Goal: Task Accomplishment & Management: Use online tool/utility

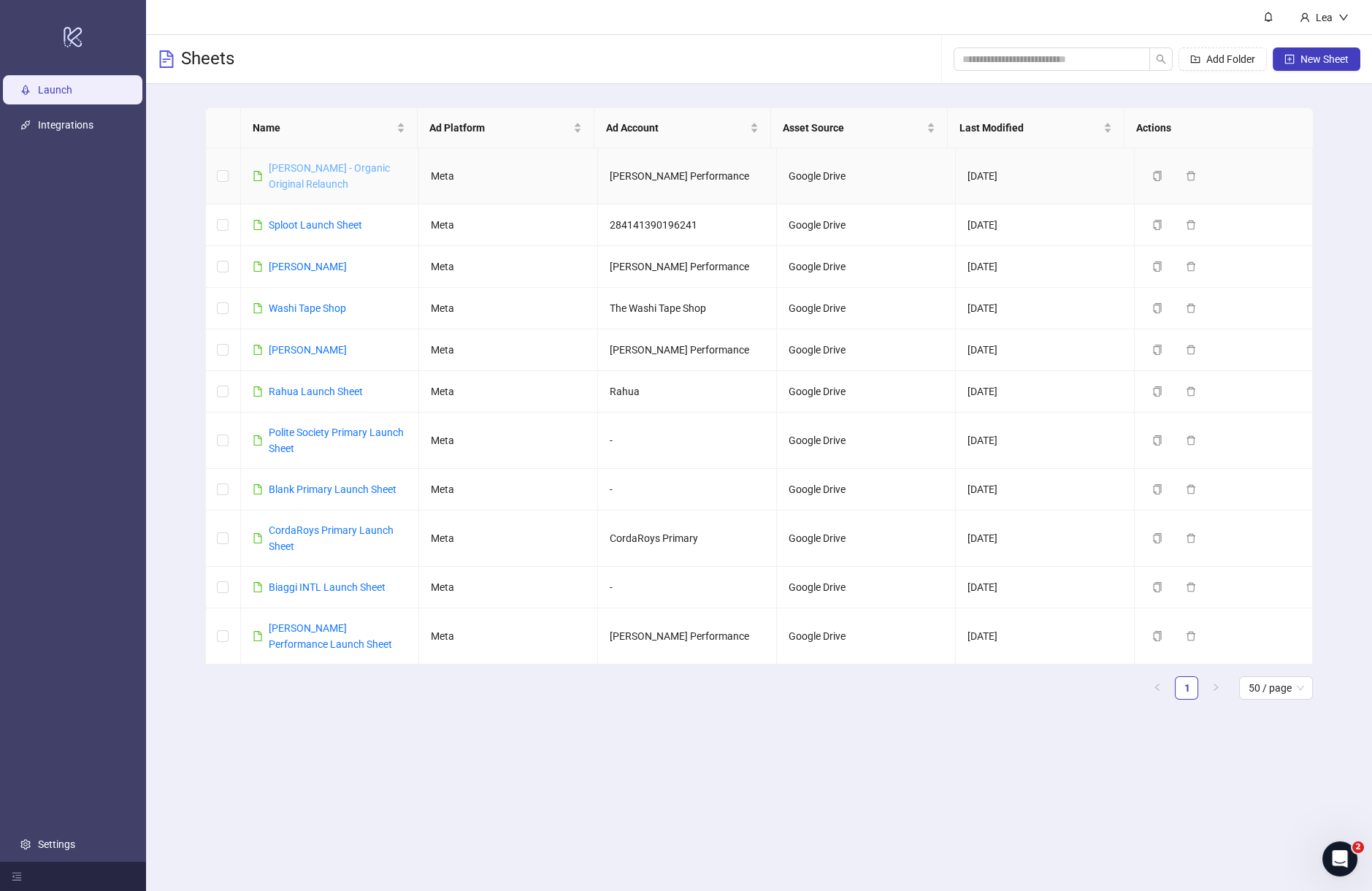
click at [285, 169] on link "[PERSON_NAME] - Organic Original Relaunch" at bounding box center [329, 176] width 122 height 28
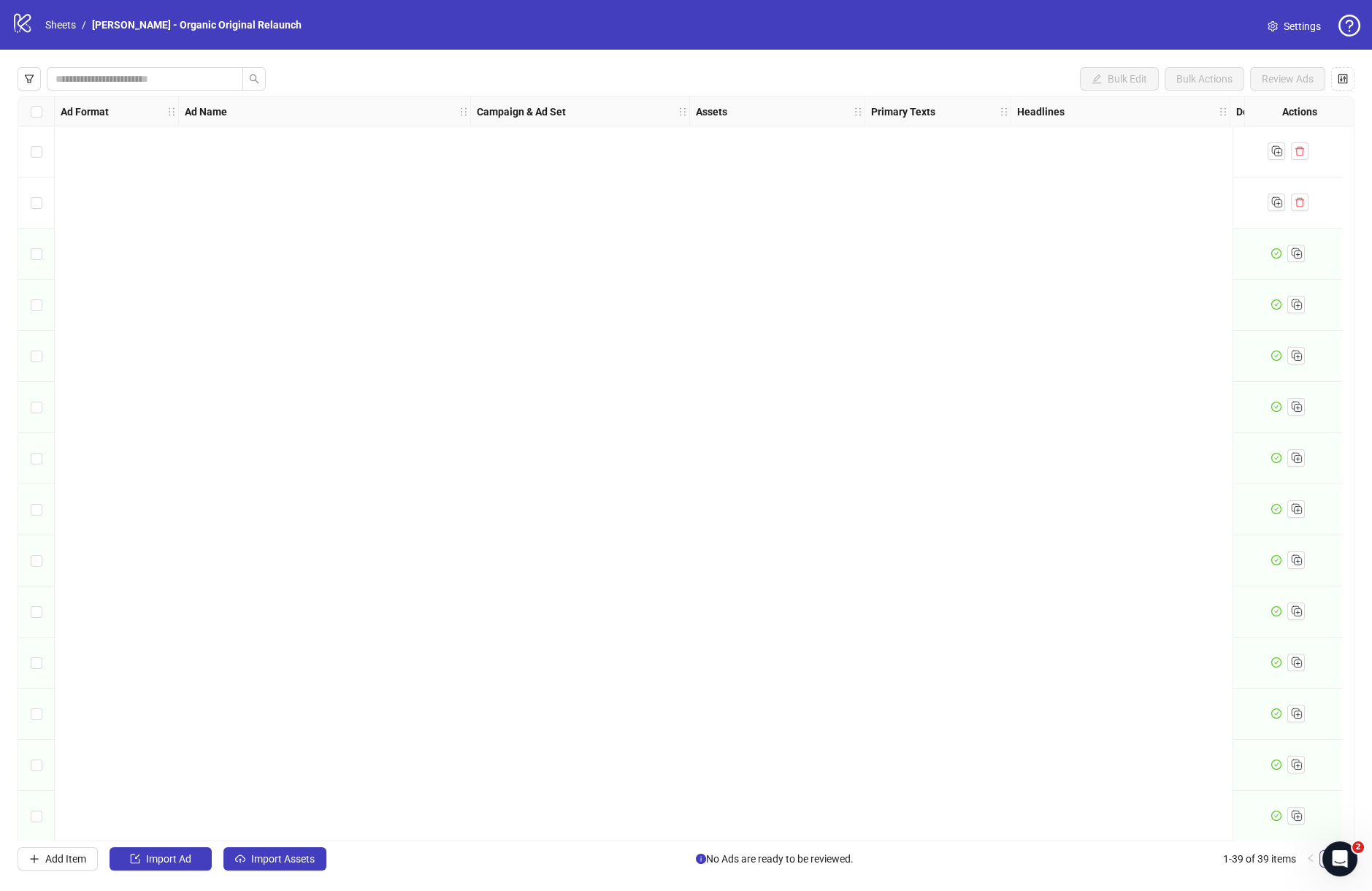
scroll to position [1284, 0]
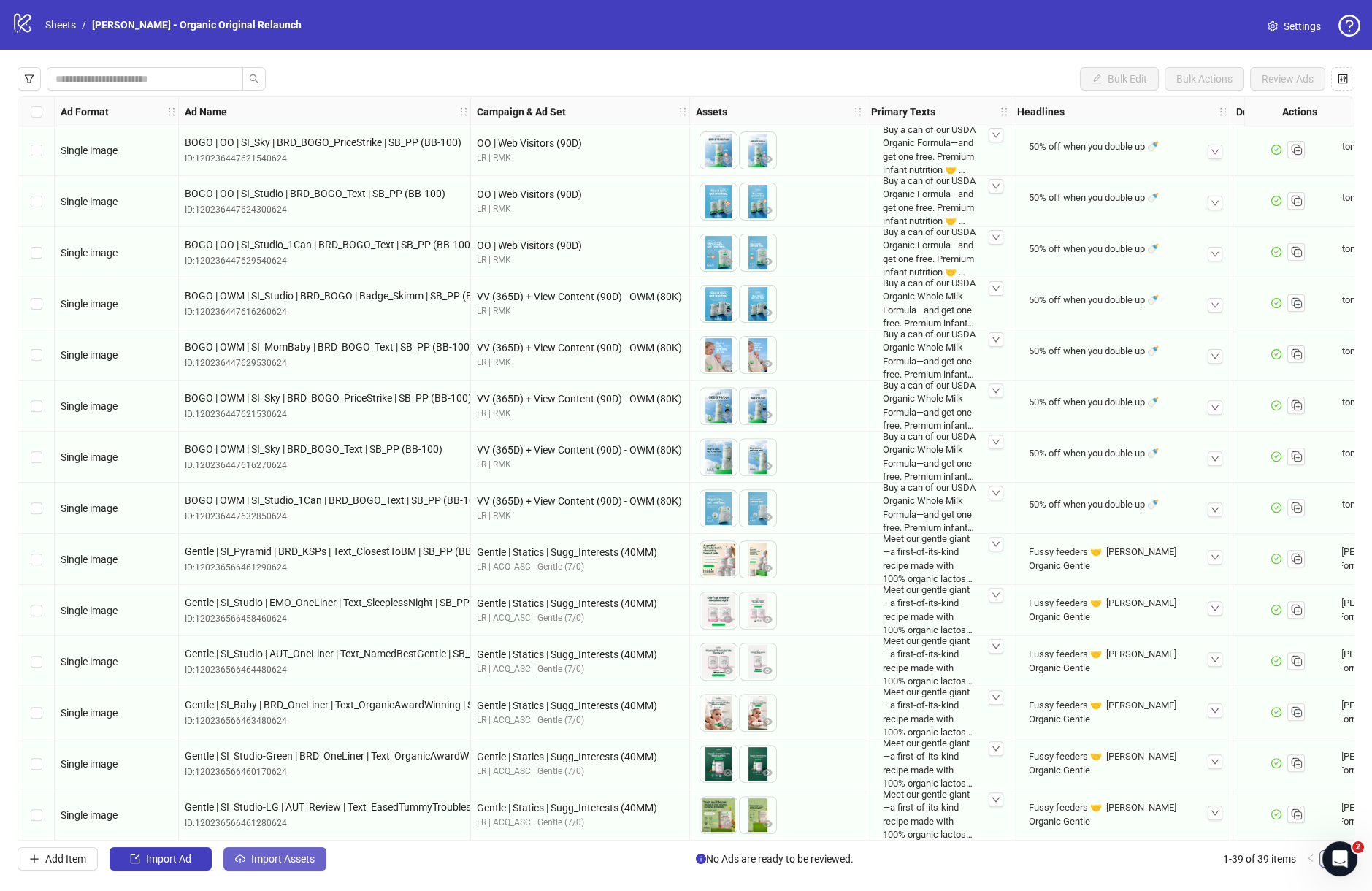
click at [285, 862] on span "Import Assets" at bounding box center [282, 859] width 63 height 12
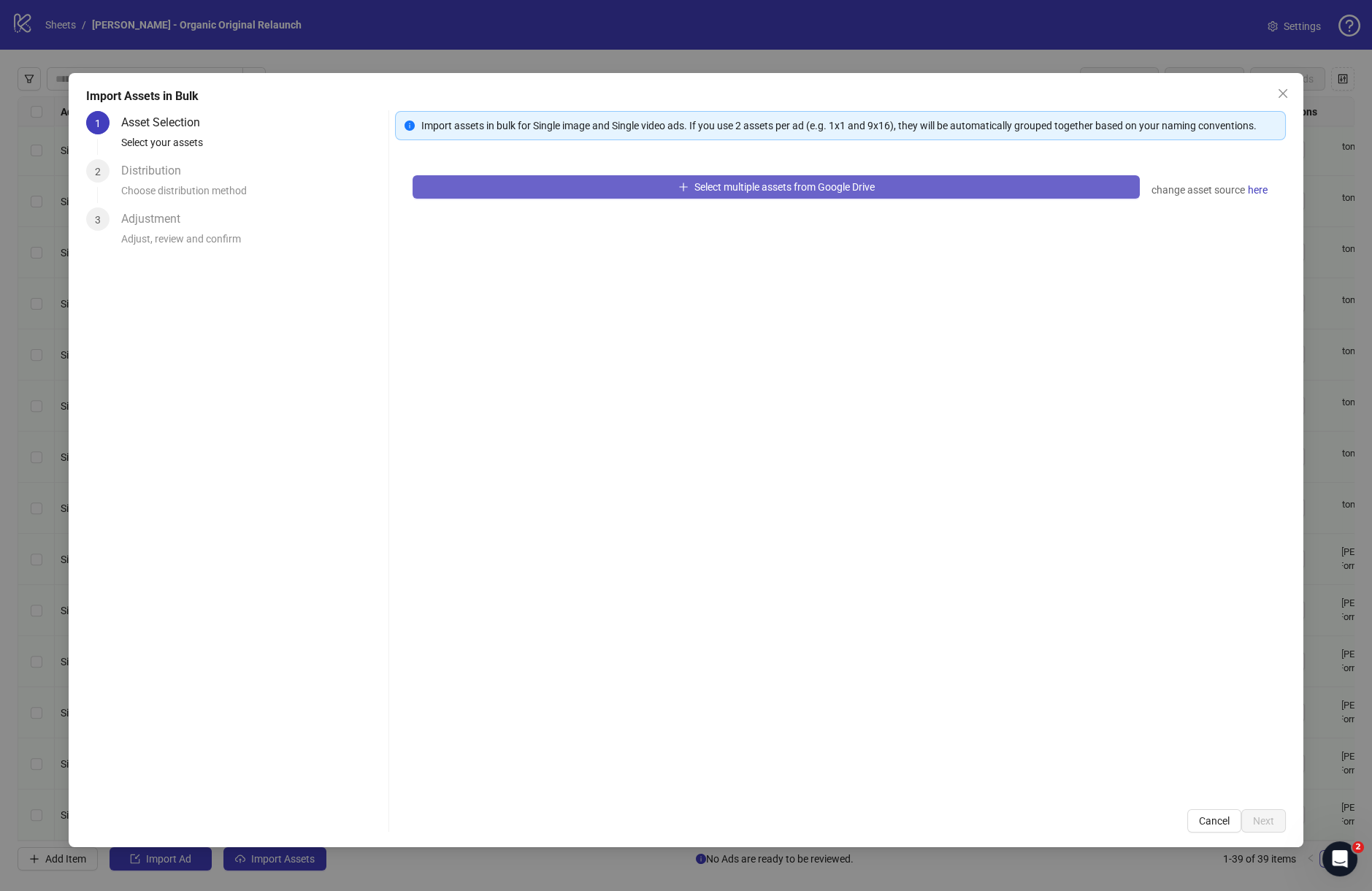
click at [807, 175] on button "Select multiple assets from Google Drive" at bounding box center [776, 187] width 728 height 23
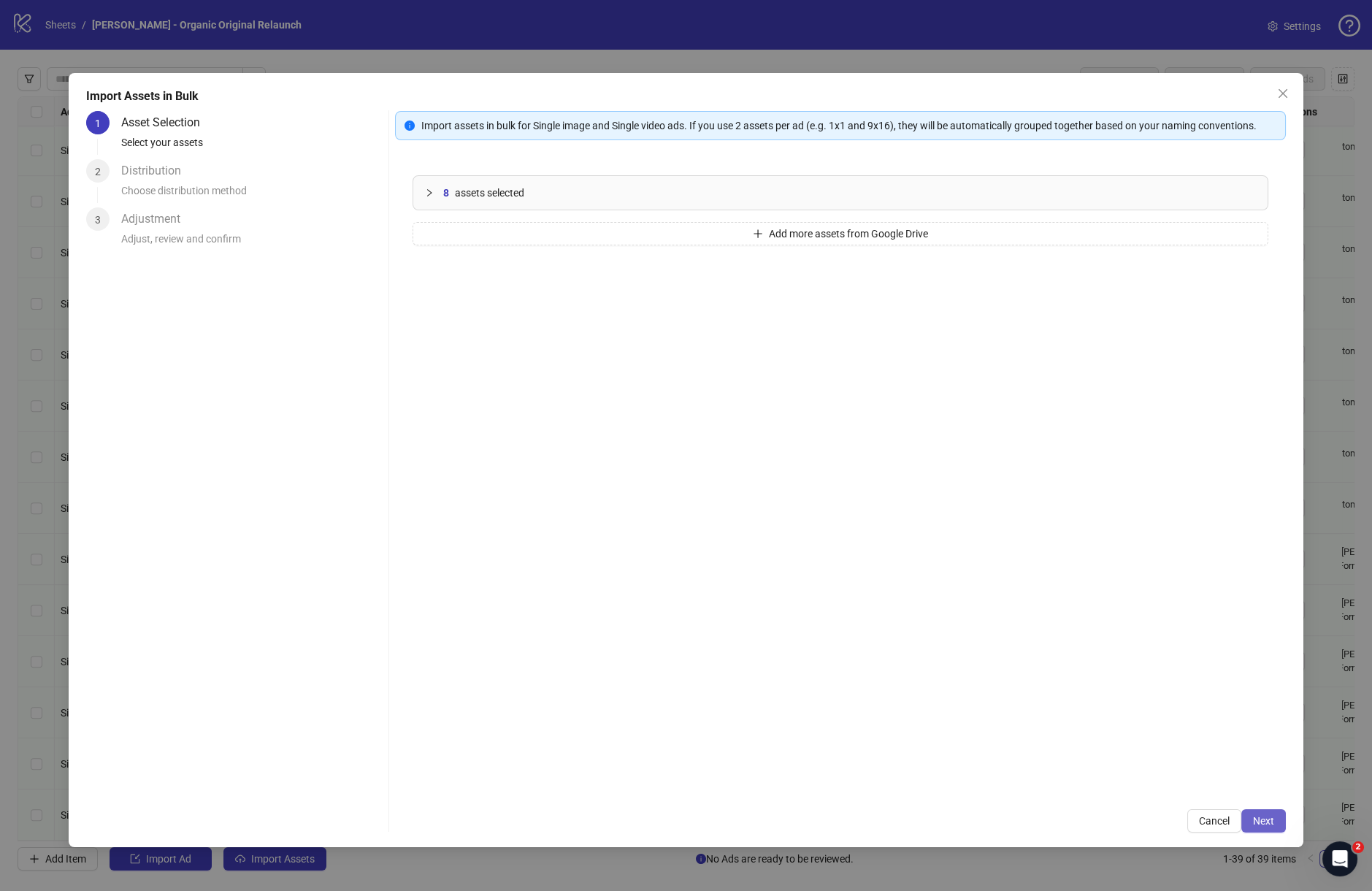
click at [1255, 817] on span "Next" at bounding box center [1264, 821] width 21 height 12
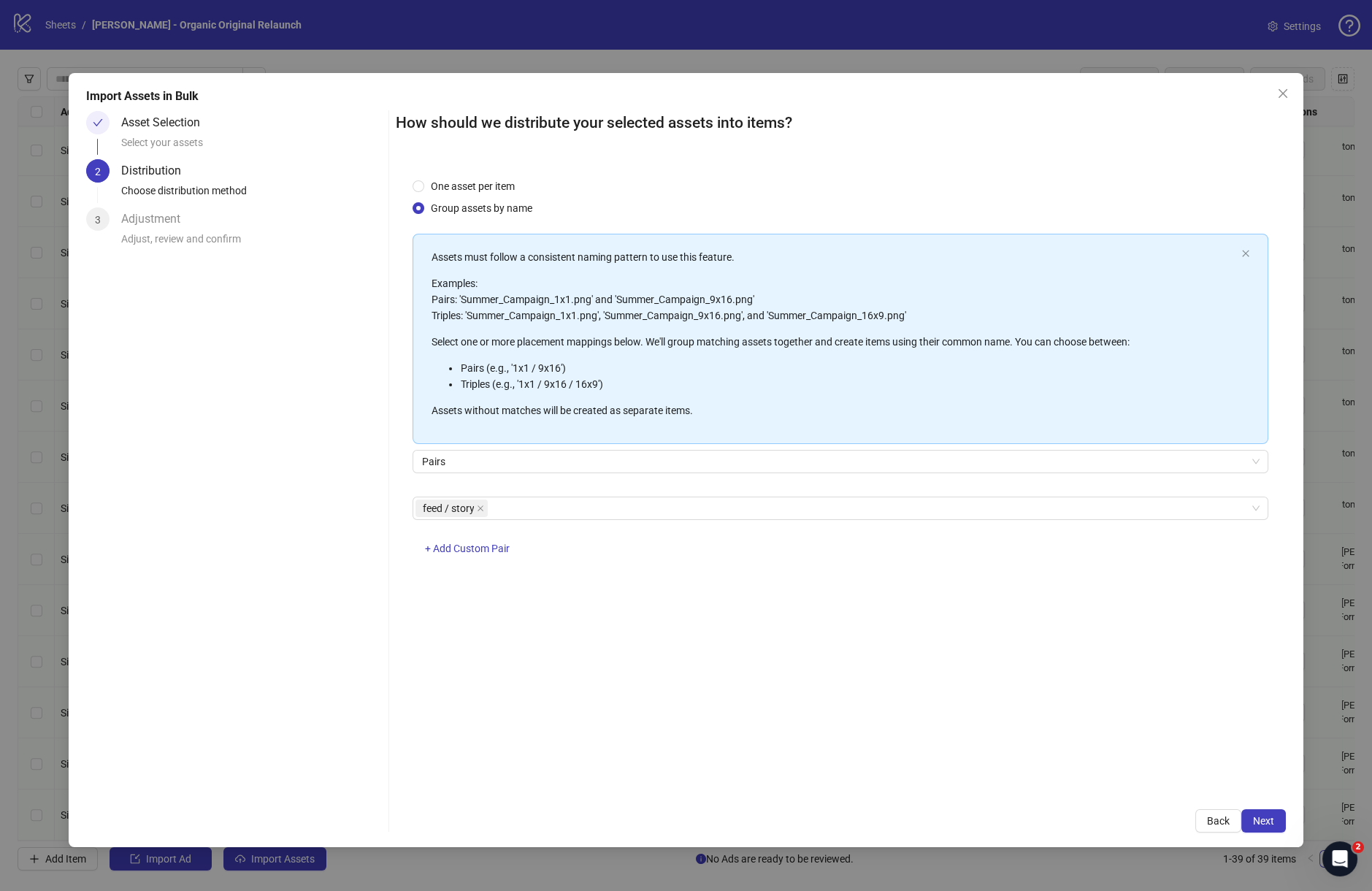
click at [1255, 817] on span "Next" at bounding box center [1264, 821] width 21 height 12
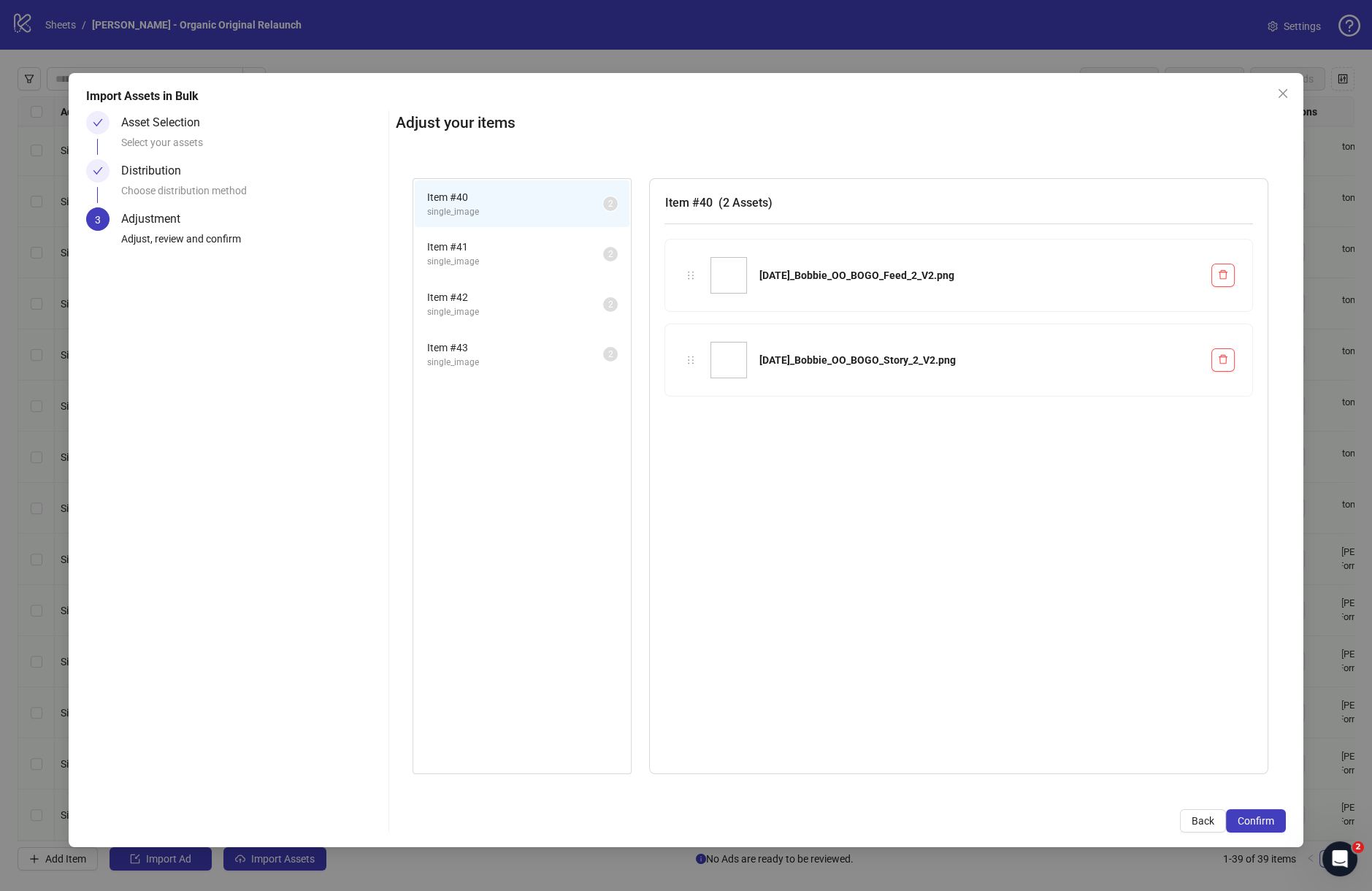
click at [1255, 817] on span "Confirm" at bounding box center [1256, 821] width 37 height 12
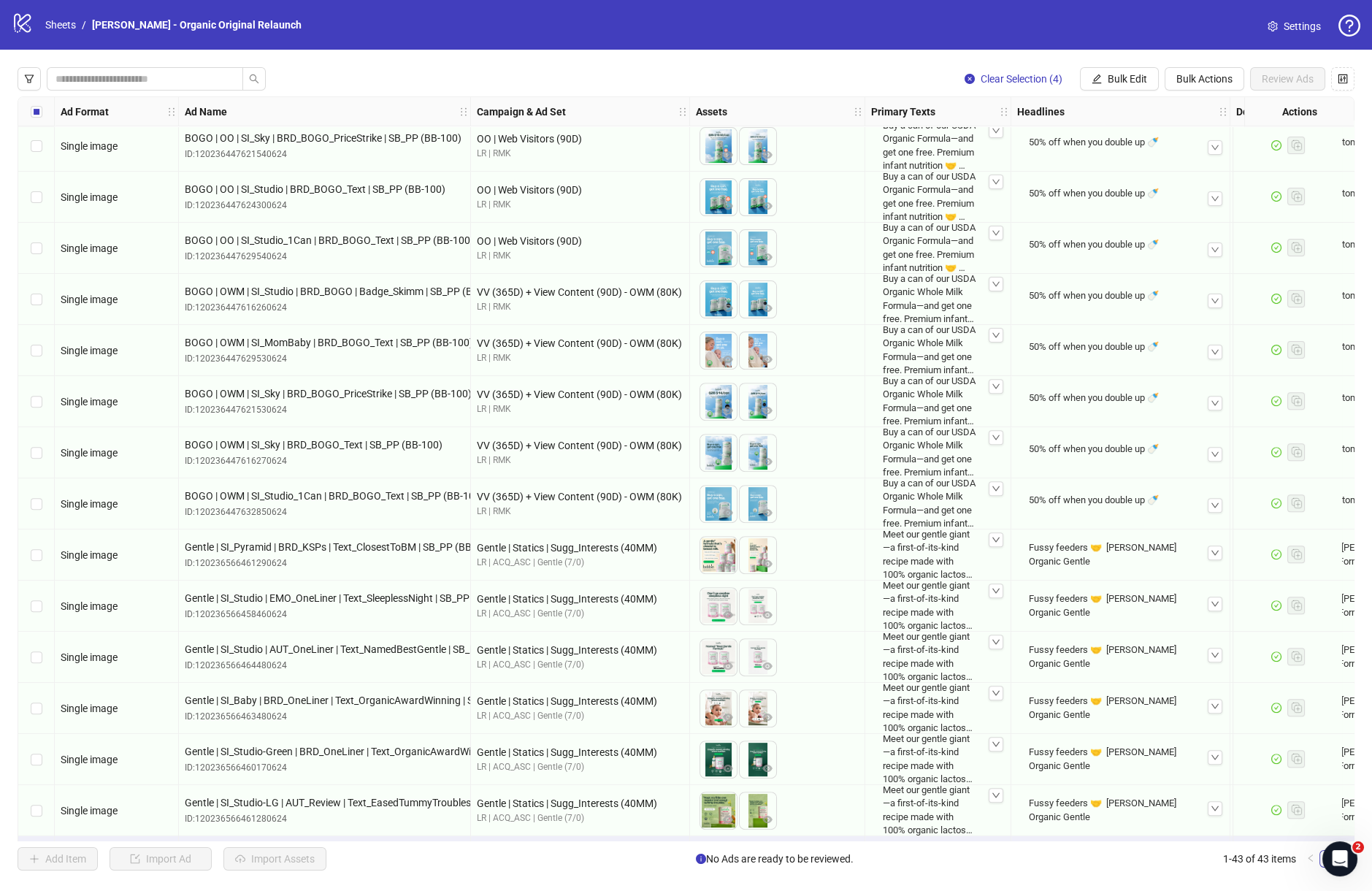
scroll to position [1488, 0]
